Goal: Information Seeking & Learning: Learn about a topic

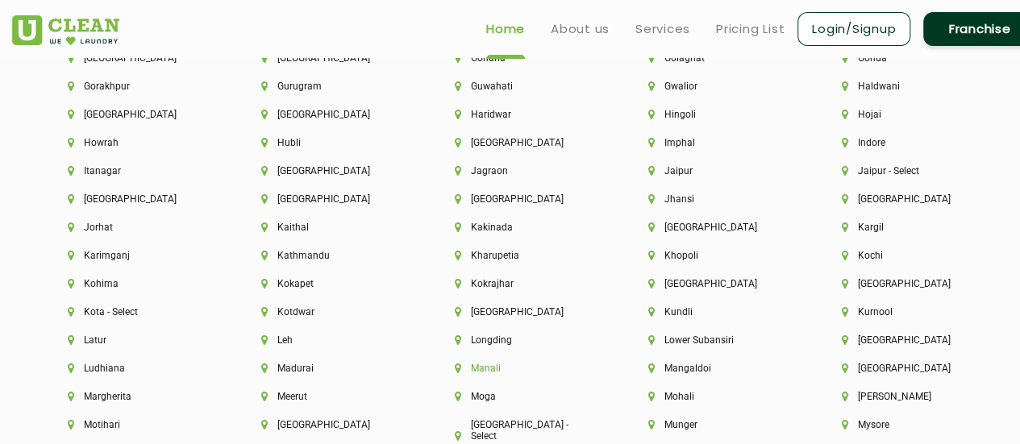
scroll to position [3816, 0]
click at [896, 347] on li "[GEOGRAPHIC_DATA]" at bounding box center [911, 341] width 139 height 11
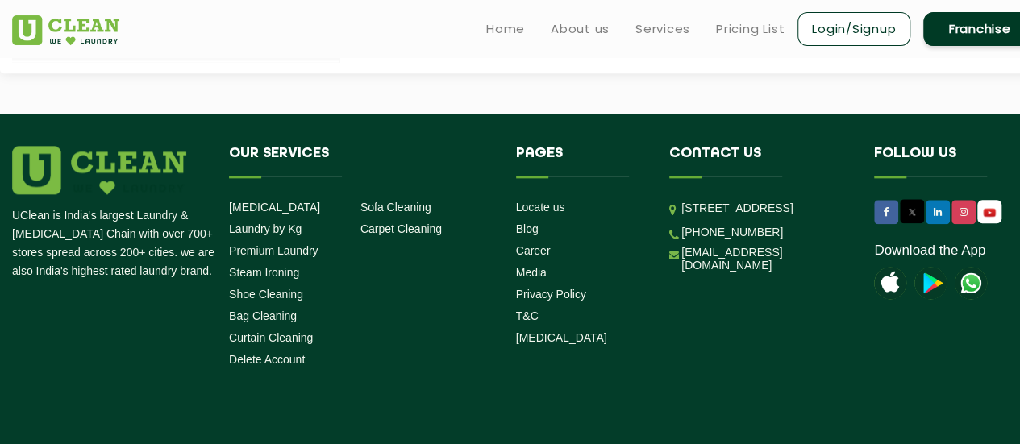
scroll to position [906, 0]
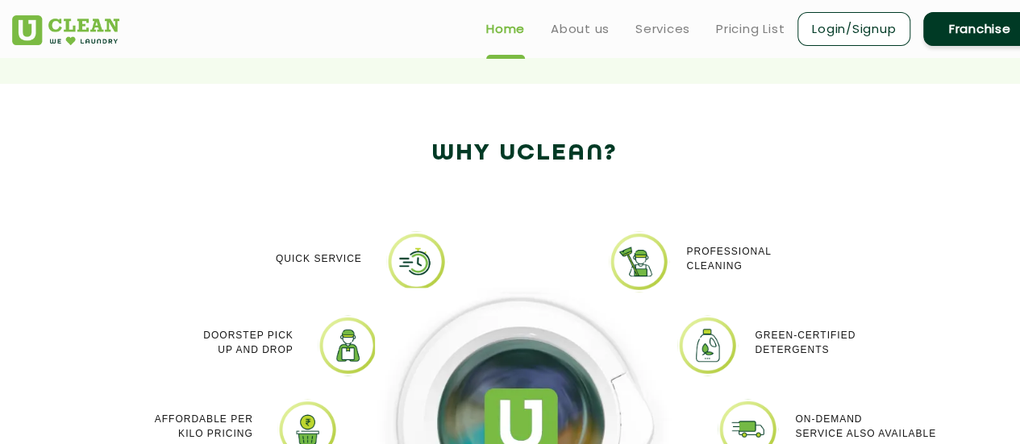
scroll to position [2817, 0]
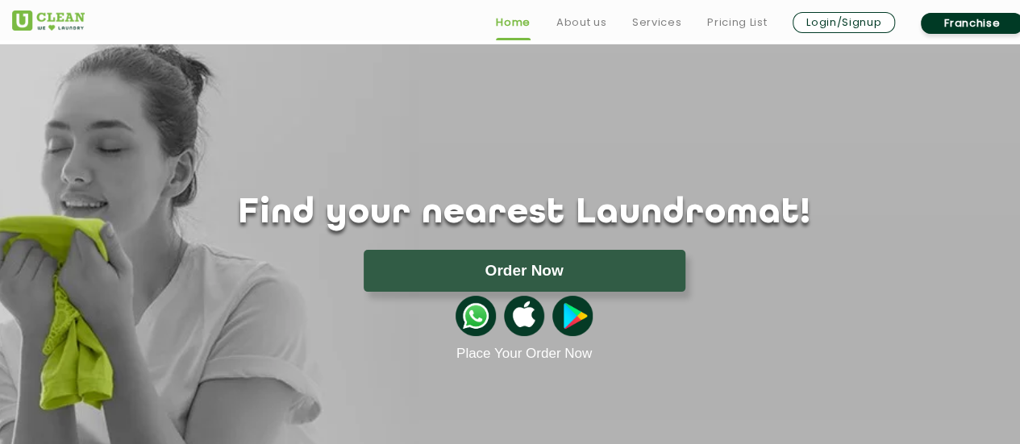
scroll to position [19, 0]
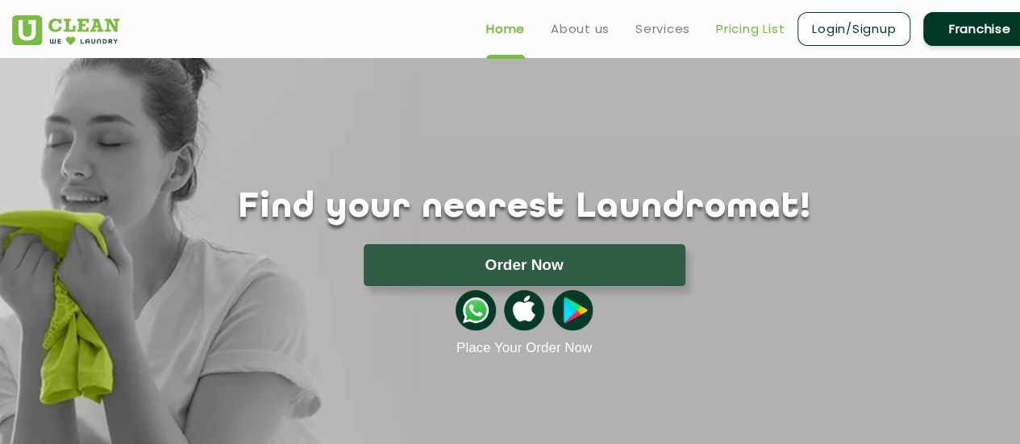
click at [761, 28] on link "Pricing List" at bounding box center [750, 28] width 69 height 19
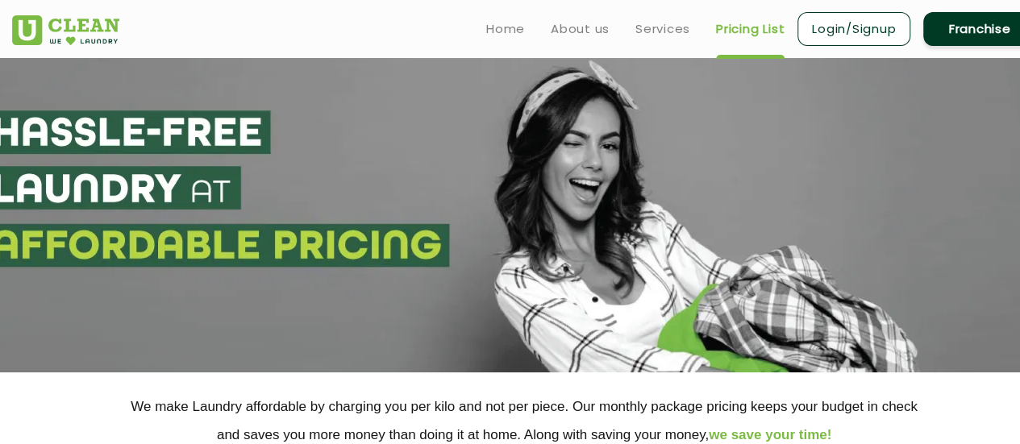
select select "0"
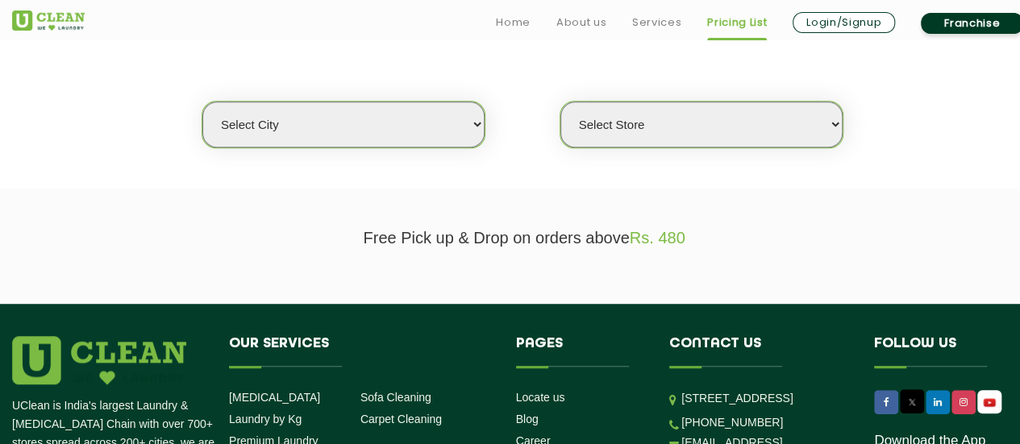
scroll to position [426, 0]
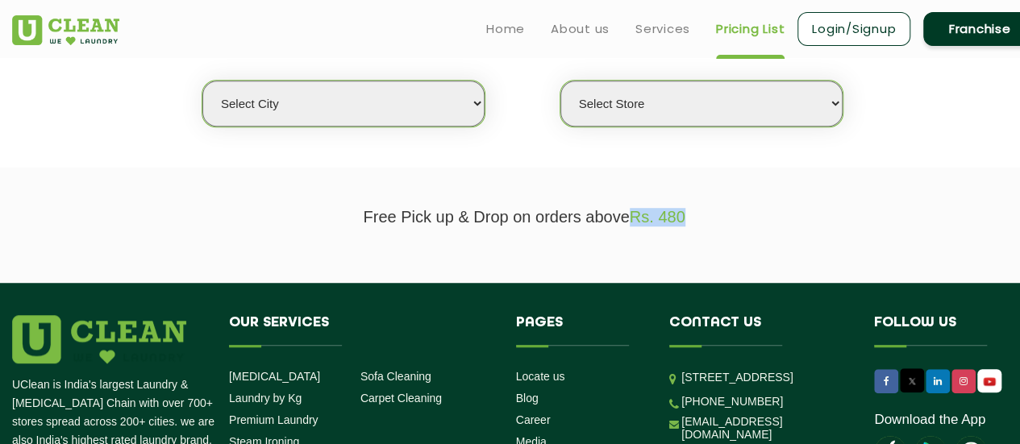
drag, startPoint x: 703, startPoint y: 217, endPoint x: 634, endPoint y: 215, distance: 69.4
click at [634, 215] on p "Free Pick up & Drop on orders above Rs. 480" at bounding box center [524, 217] width 1024 height 19
click at [100, 32] on img at bounding box center [65, 30] width 107 height 30
